Goal: Register for event/course

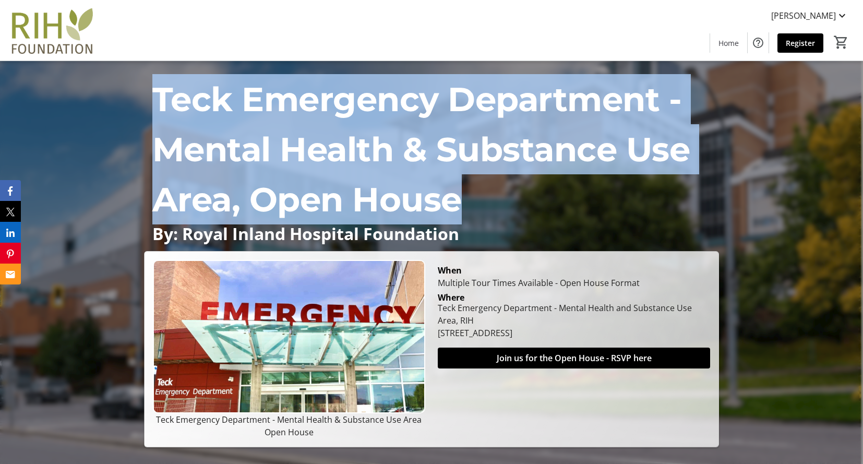
drag, startPoint x: 156, startPoint y: 101, endPoint x: 455, endPoint y: 191, distance: 312.0
click at [455, 191] on p "Teck Emergency Department - Mental Health & Substance Use Area, Open House" at bounding box center [431, 149] width 559 height 150
copy p "Teck Emergency Department - Mental Health & Substance Use Area, Open House"
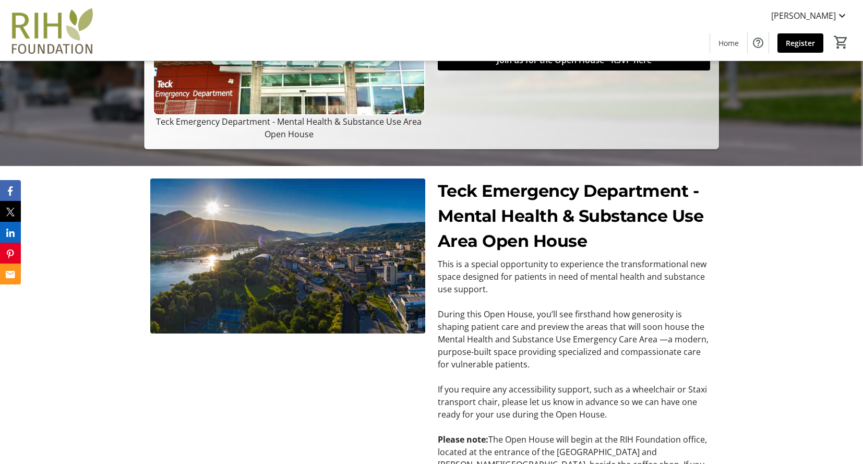
scroll to position [17, 0]
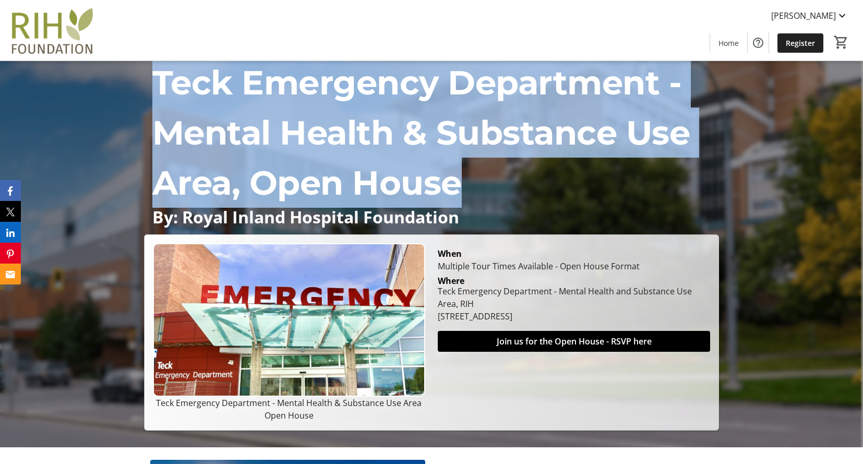
click at [703, 39] on span "Register" at bounding box center [799, 43] width 29 height 11
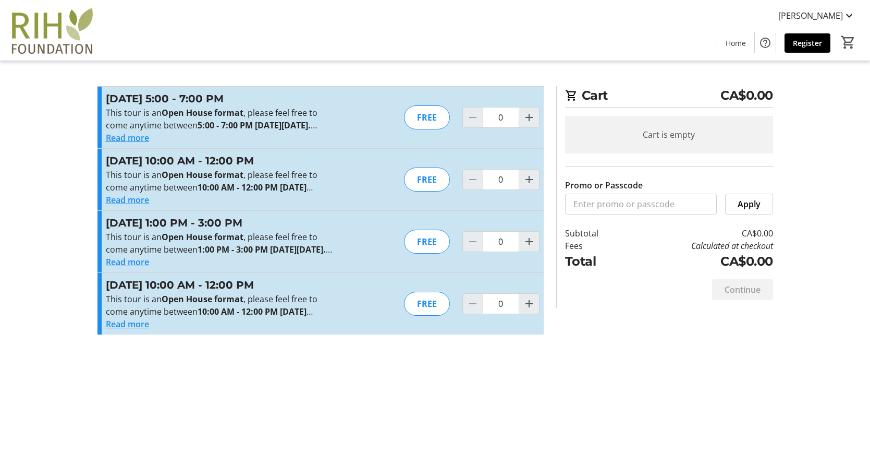
click at [258, 255] on strong "1:00 PM - 3:00 PM on Tuesday, August 19th." at bounding box center [265, 249] width 135 height 11
click at [147, 268] on button "Read more" at bounding box center [127, 262] width 43 height 13
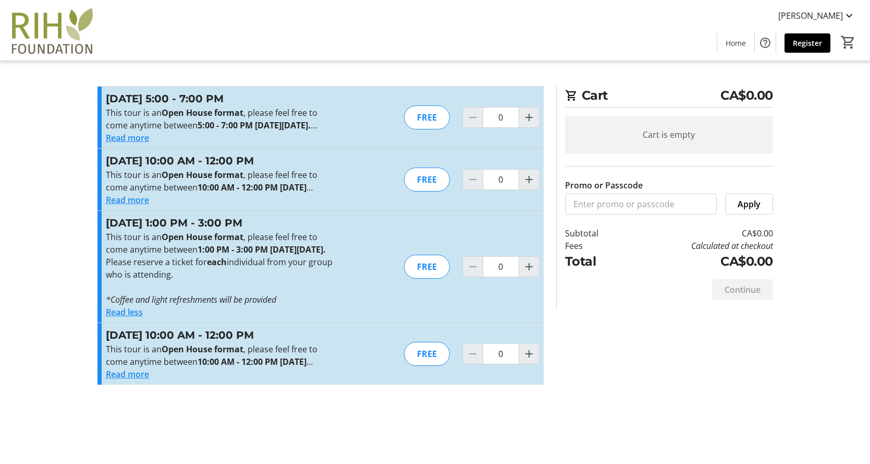
drag, startPoint x: 288, startPoint y: 301, endPoint x: 236, endPoint y: 333, distance: 61.1
click at [288, 281] on p "Please reserve a ticket for each individual from your group who is attending." at bounding box center [220, 268] width 228 height 25
click at [138, 318] on button "Read less" at bounding box center [124, 312] width 37 height 13
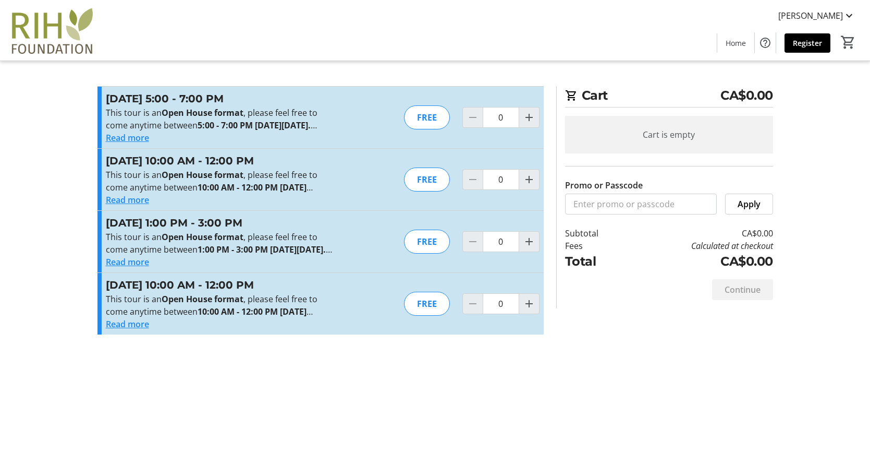
click at [142, 268] on button "Read more" at bounding box center [127, 262] width 43 height 13
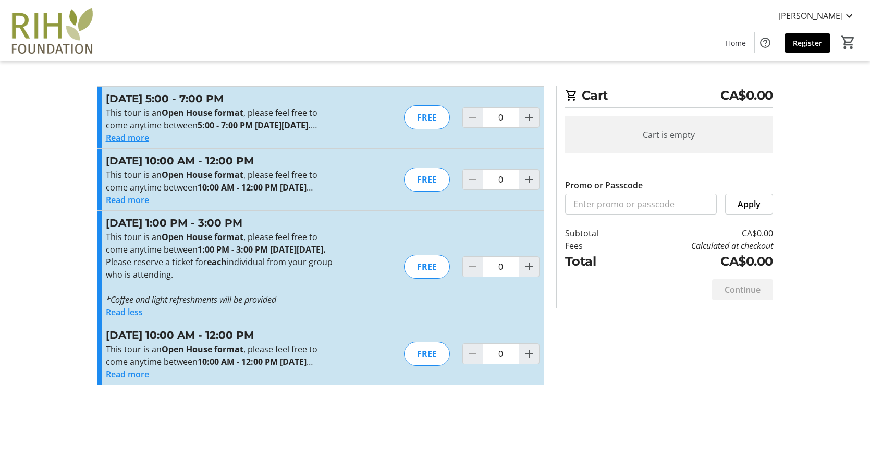
click at [292, 281] on p "Please reserve a ticket for each individual from your group who is attending." at bounding box center [220, 268] width 228 height 25
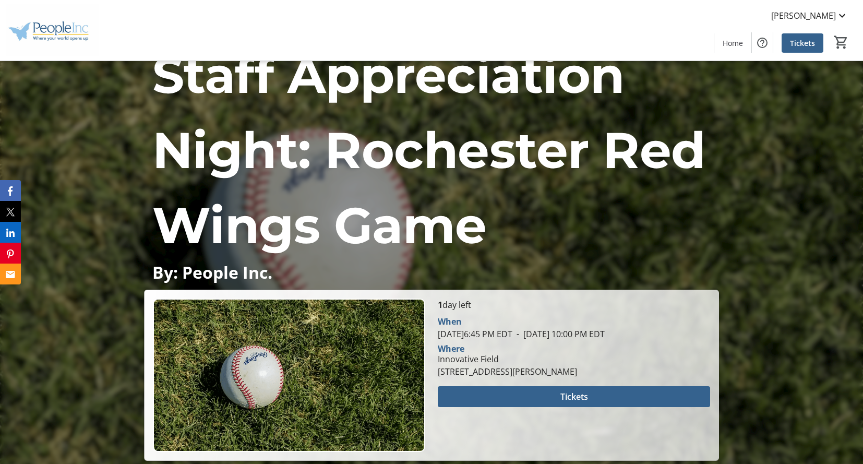
scroll to position [35, 0]
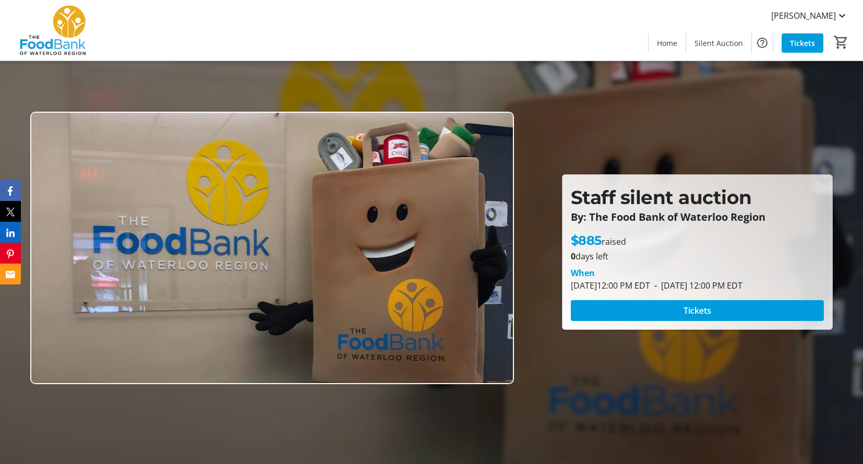
drag, startPoint x: 613, startPoint y: 283, endPoint x: 810, endPoint y: 284, distance: 197.6
click at [742, 284] on tr-event-date-display "August 13, 2025 12:00 PM EDT - August 20, 2025 12:00 PM EDT" at bounding box center [656, 285] width 172 height 11
click at [742, 284] on span "- August 20, 2025 12:00 PM EDT" at bounding box center [696, 285] width 92 height 11
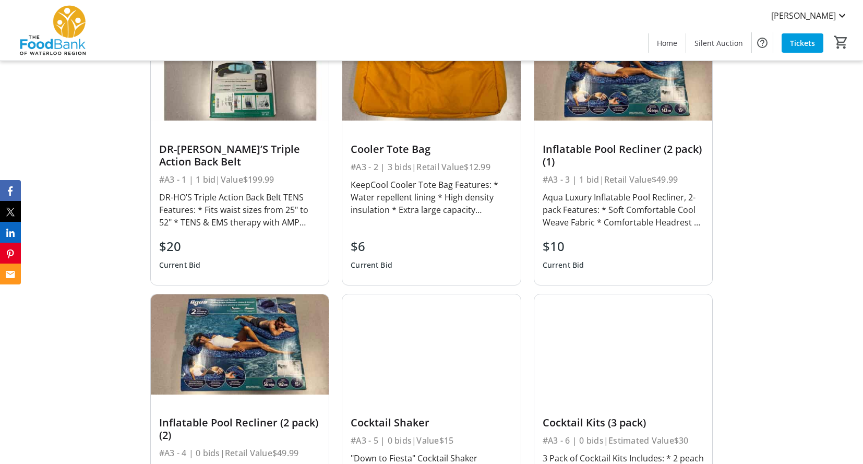
scroll to position [479, 0]
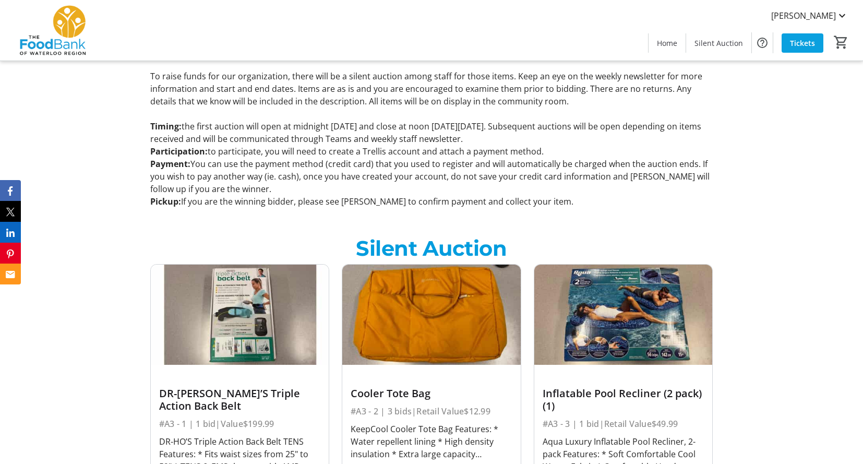
click at [800, 41] on span "Tickets" at bounding box center [802, 43] width 25 height 11
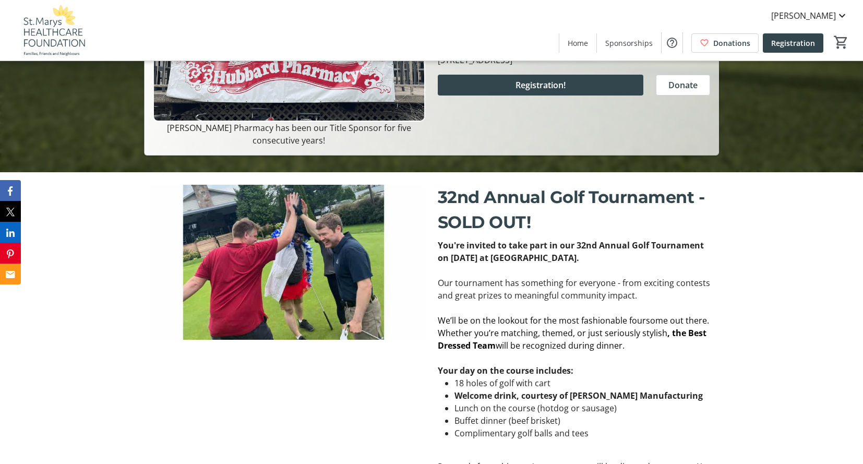
scroll to position [339, 0]
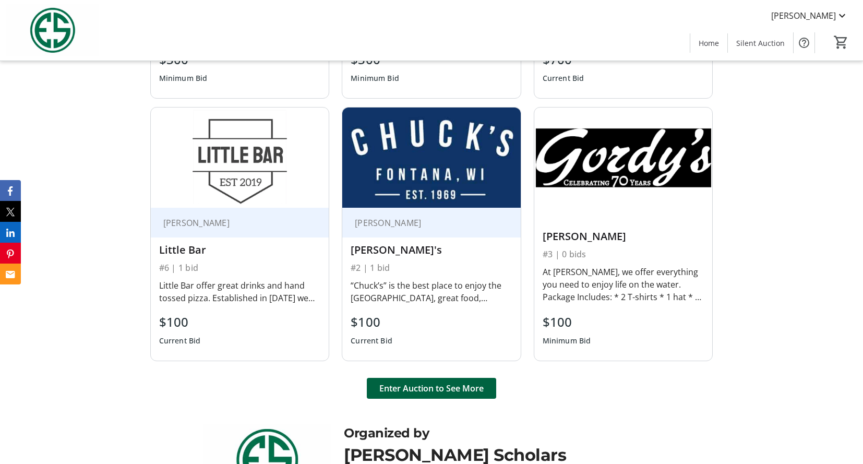
scroll to position [668, 0]
